Goal: Find specific page/section: Find specific page/section

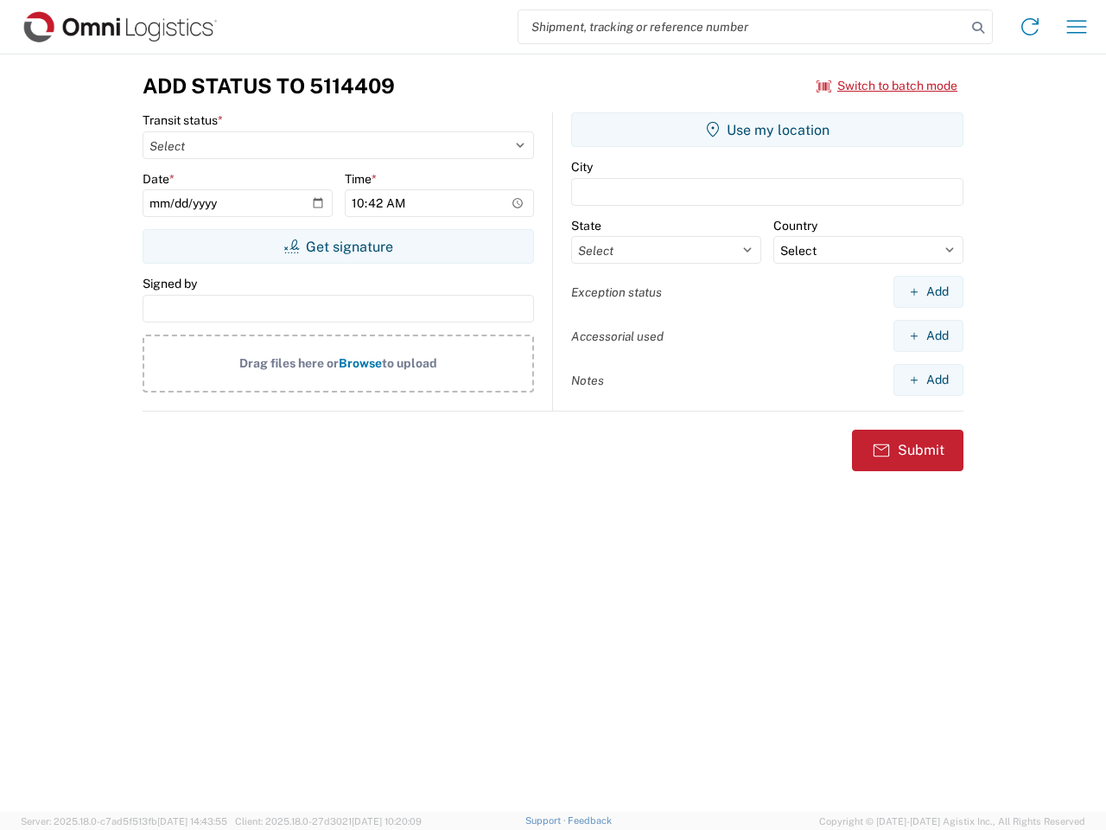
click at [742, 27] on input "search" at bounding box center [743, 26] width 448 height 33
click at [978, 28] on icon at bounding box center [978, 28] width 24 height 24
click at [1030, 27] on icon at bounding box center [1030, 27] width 28 height 28
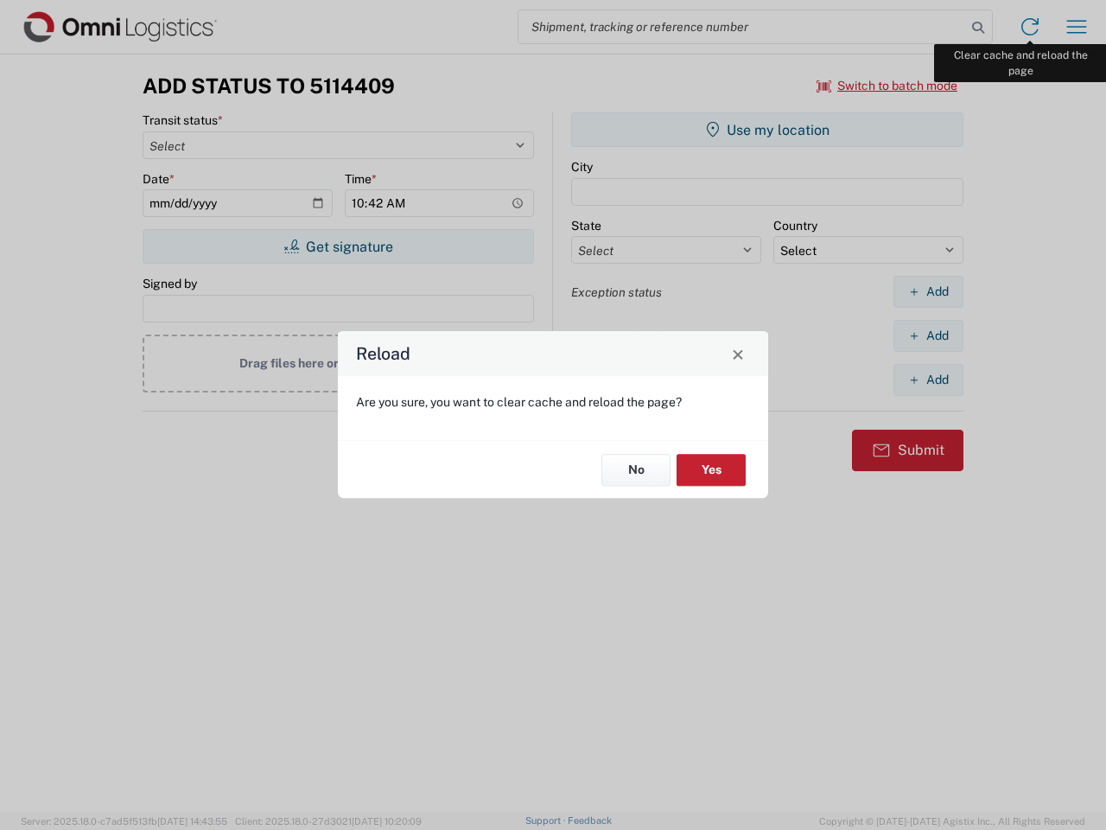
click at [1077, 27] on div "Reload Are you sure, you want to clear cache and reload the page? No Yes" at bounding box center [553, 415] width 1106 height 830
click at [888, 86] on div "Reload Are you sure, you want to clear cache and reload the page? No Yes" at bounding box center [553, 415] width 1106 height 830
click at [338, 246] on div "Reload Are you sure, you want to clear cache and reload the page? No Yes" at bounding box center [553, 415] width 1106 height 830
click at [767, 130] on div "Reload Are you sure, you want to clear cache and reload the page? No Yes" at bounding box center [553, 415] width 1106 height 830
click at [928, 291] on div "Reload Are you sure, you want to clear cache and reload the page? No Yes" at bounding box center [553, 415] width 1106 height 830
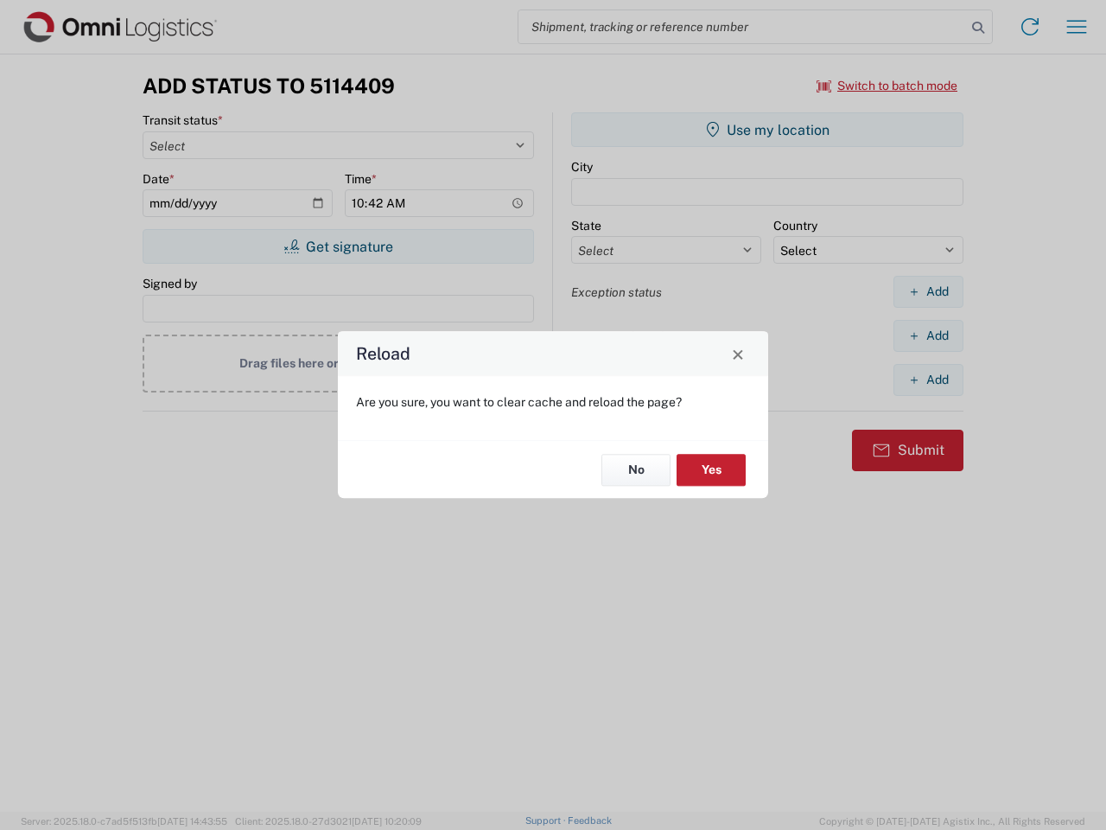
click at [928, 335] on div "Reload Are you sure, you want to clear cache and reload the page? No Yes" at bounding box center [553, 415] width 1106 height 830
click at [928, 379] on div "Reload Are you sure, you want to clear cache and reload the page? No Yes" at bounding box center [553, 415] width 1106 height 830
